Goal: Communication & Community: Participate in discussion

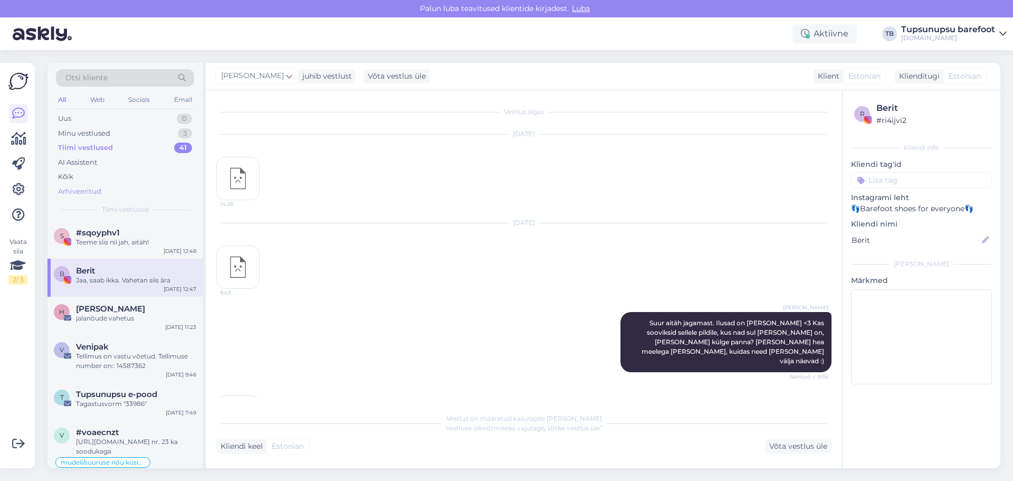
scroll to position [1299, 0]
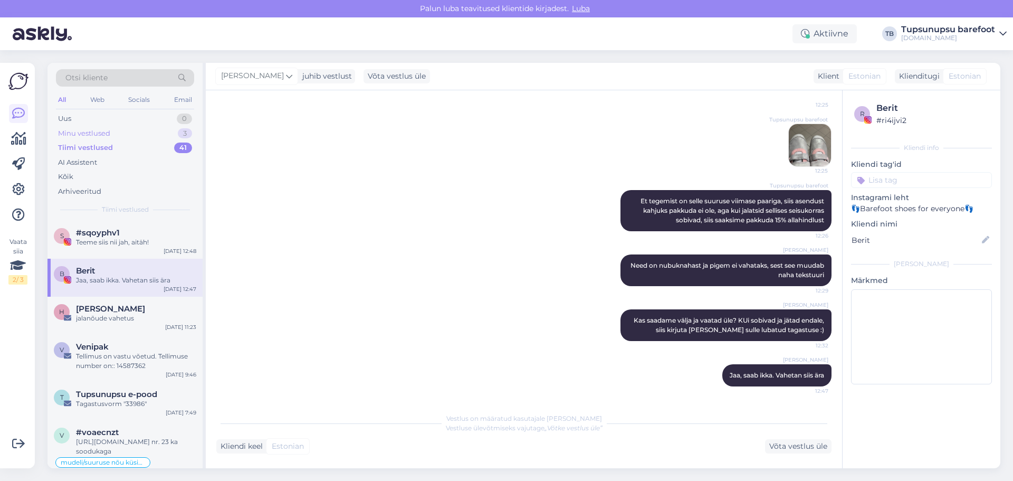
click at [110, 128] on div "Minu vestlused 3" at bounding box center [125, 133] width 138 height 15
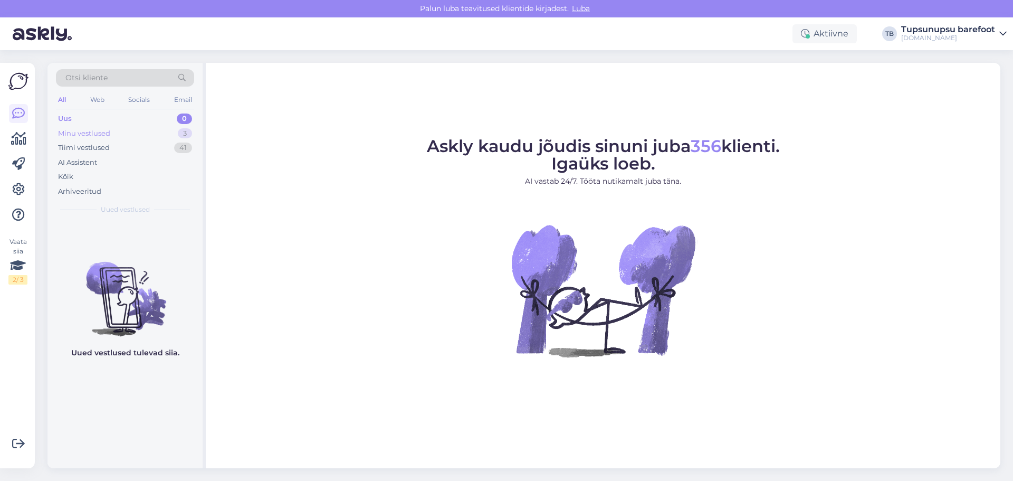
click at [93, 135] on div "Minu vestlused" at bounding box center [84, 133] width 52 height 11
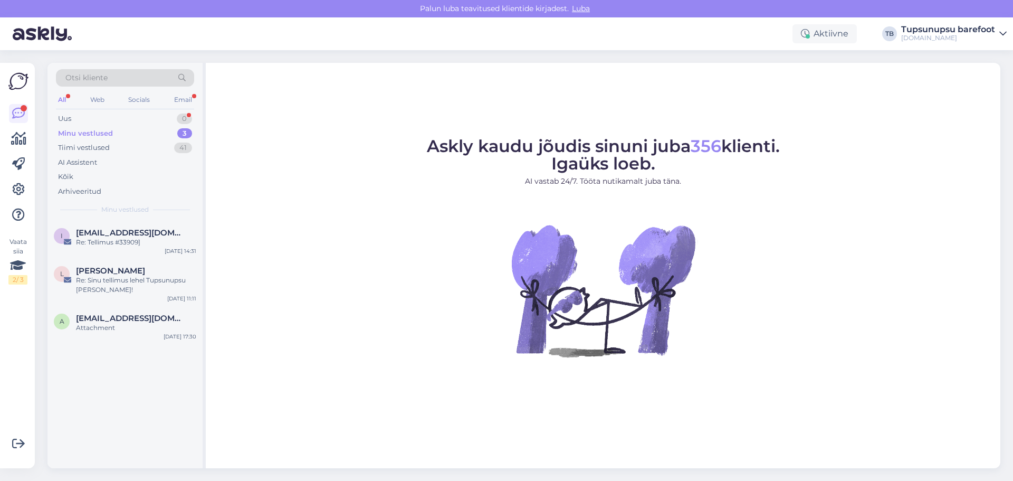
click at [131, 130] on div "Minu vestlused 3" at bounding box center [125, 133] width 138 height 15
click at [151, 242] on div "Re: Tellimus #33909]" at bounding box center [136, 241] width 120 height 9
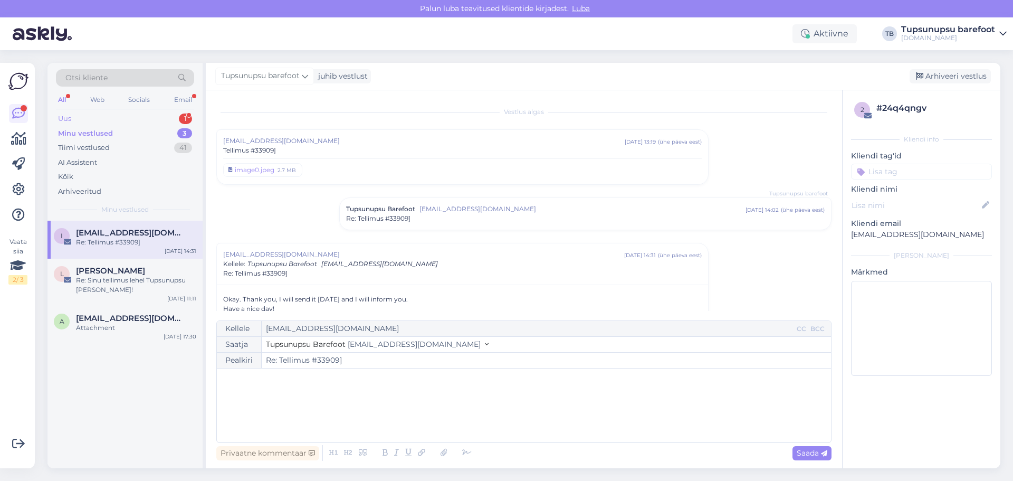
click at [115, 117] on div "Uus 1" at bounding box center [125, 118] width 138 height 15
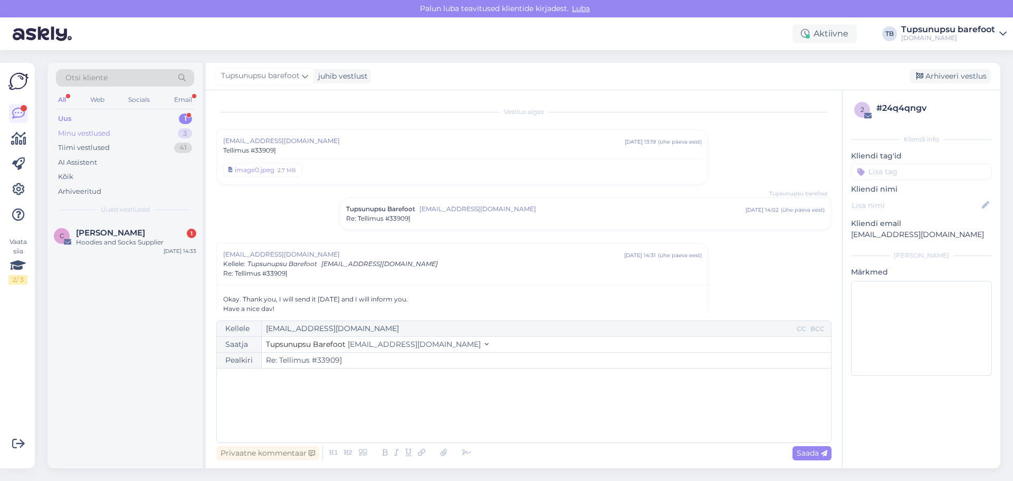
click at [110, 132] on div "Minu vestlused 3" at bounding box center [125, 133] width 138 height 15
